Goal: Browse casually

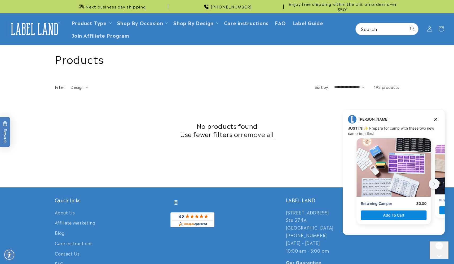
scroll to position [133, 0]
